Goal: Communication & Community: Answer question/provide support

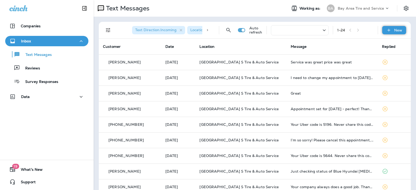
click at [394, 31] on p "New" at bounding box center [398, 30] width 8 height 4
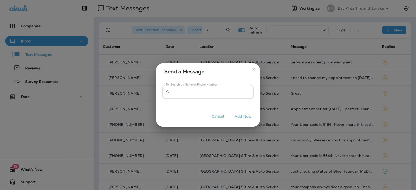
click at [185, 96] on input "To: Search by Name or Phone Number" at bounding box center [213, 92] width 82 height 14
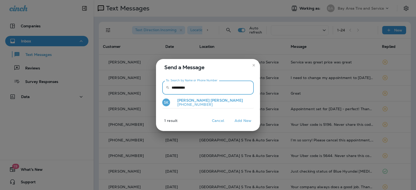
type input "**********"
click at [195, 104] on p "[PHONE_NUMBER]" at bounding box center [208, 104] width 70 height 4
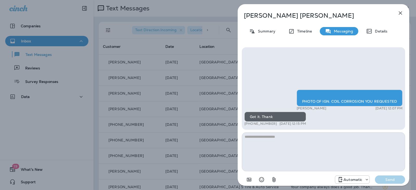
scroll to position [-26, 0]
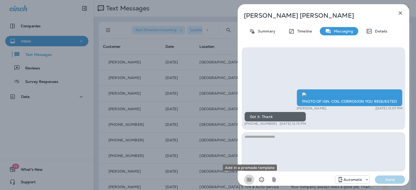
click at [251, 180] on icon "Add in a premade template" at bounding box center [249, 179] width 4 height 3
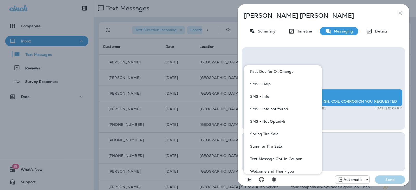
scroll to position [93, 0]
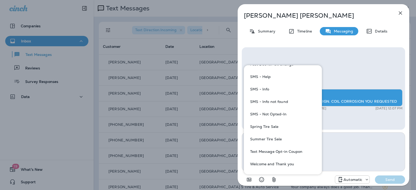
click at [300, 182] on div "Automatic Send" at bounding box center [323, 178] width 163 height 14
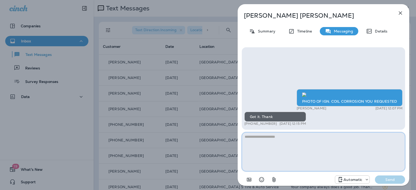
click at [292, 137] on textarea at bounding box center [323, 151] width 163 height 39
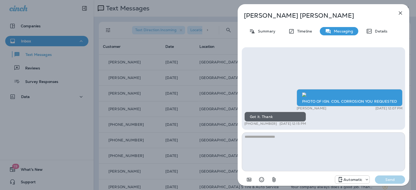
click at [273, 181] on icon "button" at bounding box center [274, 179] width 6 height 6
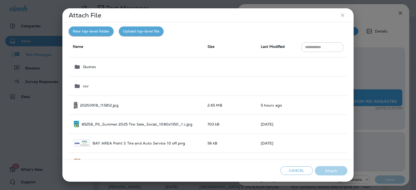
click at [343, 16] on icon "close" at bounding box center [342, 15] width 3 height 3
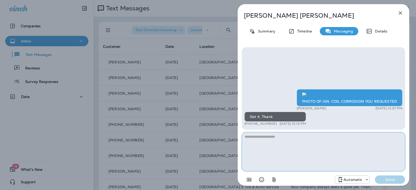
paste textarea "**********"
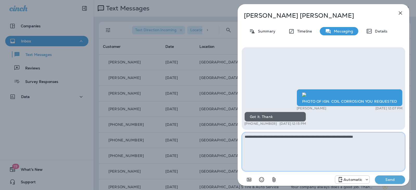
click at [277, 136] on textarea "**********" at bounding box center [323, 151] width 163 height 39
click at [346, 136] on textarea "**********" at bounding box center [323, 151] width 163 height 39
click at [386, 136] on textarea "**********" at bounding box center [323, 151] width 163 height 39
type textarea "**********"
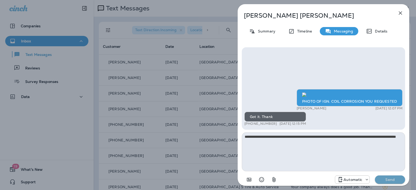
click at [388, 179] on p "Send" at bounding box center [390, 179] width 22 height 5
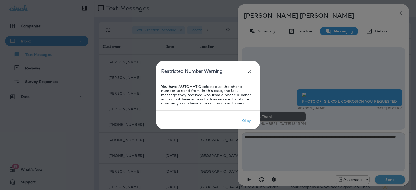
click at [249, 71] on icon "close" at bounding box center [249, 71] width 3 height 3
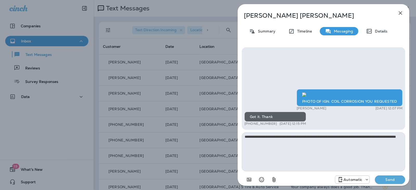
click at [366, 179] on use at bounding box center [367, 179] width 2 height 1
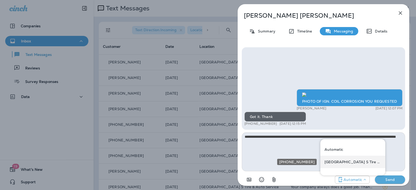
click at [351, 166] on div "[GEOGRAPHIC_DATA] S Tire & Auto Service" at bounding box center [352, 162] width 65 height 12
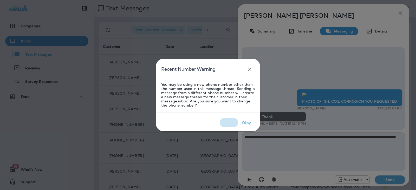
click at [226, 124] on div "Cancel" at bounding box center [229, 123] width 12 height 4
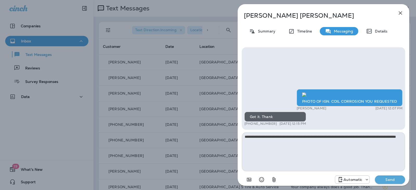
click at [367, 179] on icon at bounding box center [366, 179] width 5 height 5
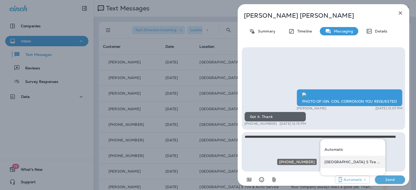
click at [345, 162] on p "[GEOGRAPHIC_DATA] S Tire & Auto Service" at bounding box center [352, 162] width 57 height 4
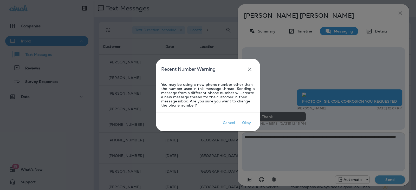
click at [250, 72] on icon "close" at bounding box center [249, 69] width 6 height 6
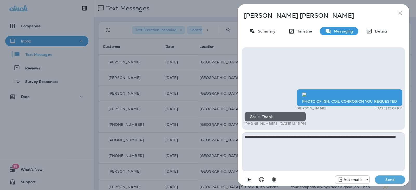
click at [366, 181] on icon at bounding box center [366, 179] width 5 height 5
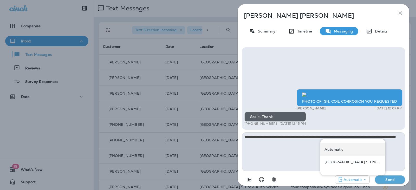
click at [336, 152] on div "Automatic" at bounding box center [352, 149] width 65 height 12
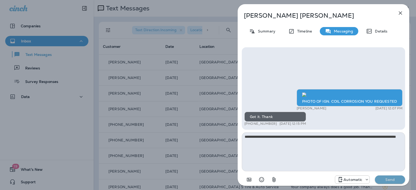
click at [391, 181] on p "Send" at bounding box center [390, 179] width 22 height 5
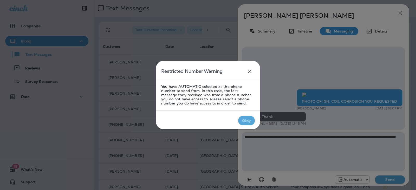
click at [242, 120] on div "Okay" at bounding box center [246, 121] width 9 height 4
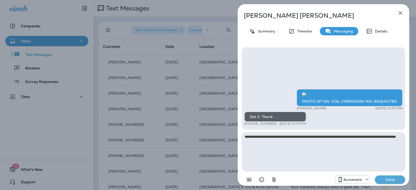
scroll to position [0, 0]
drag, startPoint x: 385, startPoint y: 178, endPoint x: 383, endPoint y: 180, distance: 3.1
click at [383, 180] on p "Send" at bounding box center [390, 179] width 22 height 5
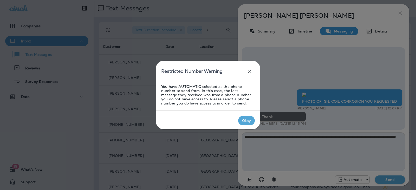
click at [249, 122] on div "Okay" at bounding box center [246, 121] width 9 height 4
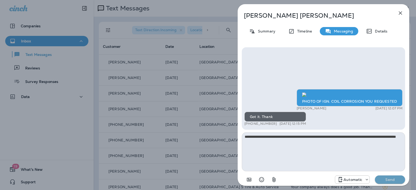
click at [385, 180] on p "Send" at bounding box center [390, 179] width 22 height 5
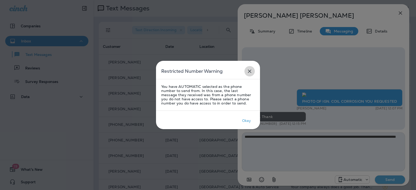
click at [246, 70] on Warning-close-button "close" at bounding box center [249, 71] width 10 height 10
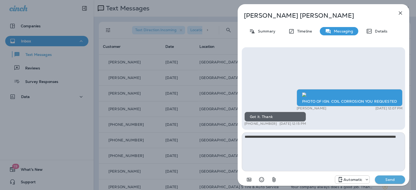
click at [366, 180] on icon at bounding box center [366, 179] width 5 height 5
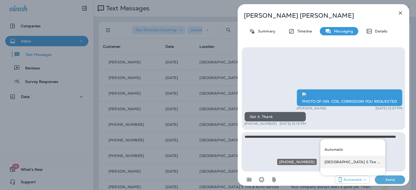
click at [340, 164] on div "[GEOGRAPHIC_DATA] S Tire & Auto Service" at bounding box center [352, 162] width 65 height 12
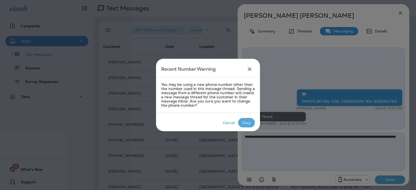
click at [242, 124] on div "Okay" at bounding box center [246, 123] width 9 height 4
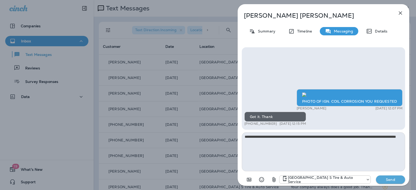
click at [385, 179] on p "Send" at bounding box center [390, 179] width 22 height 5
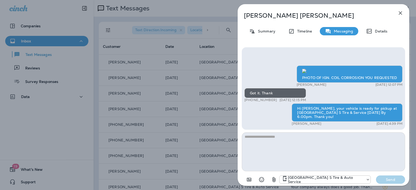
click at [399, 11] on icon "button" at bounding box center [400, 13] width 6 height 6
